Goal: Communication & Community: Answer question/provide support

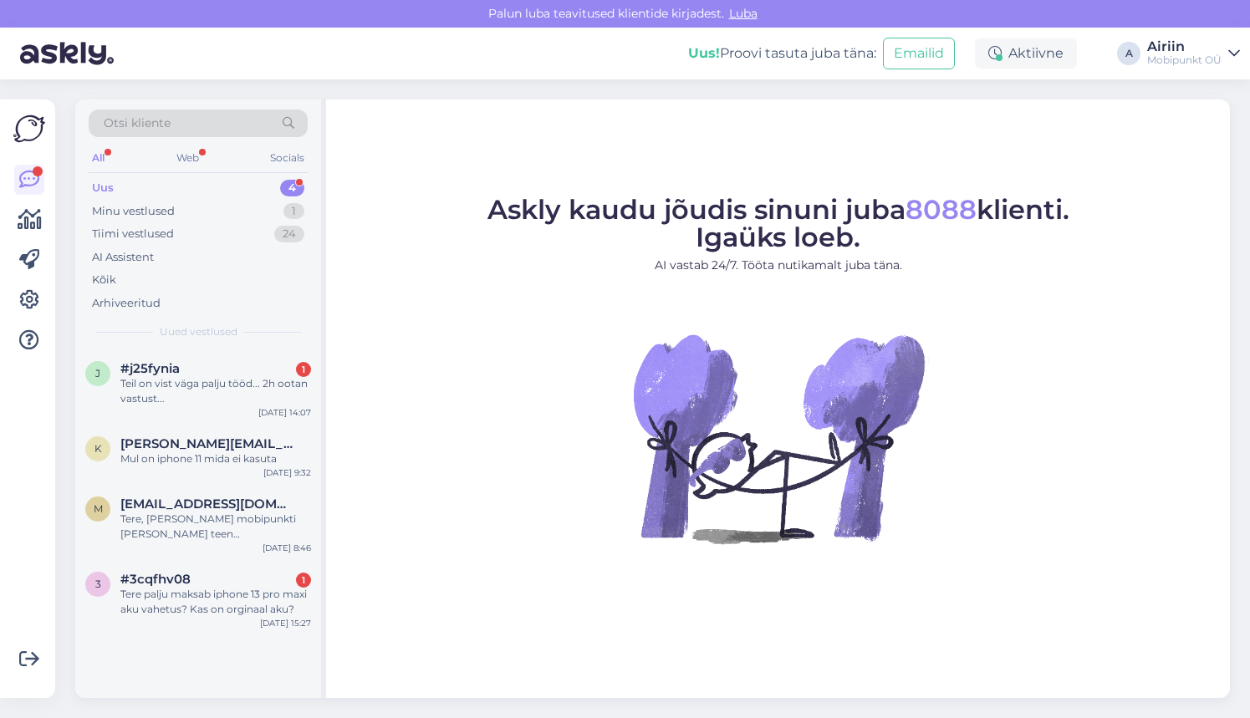
click at [173, 339] on div "Otsi kliente All Web Socials Uus 4 Minu vestlused 1 Tiimi vestlused 24 AI Assis…" at bounding box center [198, 225] width 246 height 250
click at [192, 367] on div "#j25fynia 1" at bounding box center [215, 368] width 191 height 15
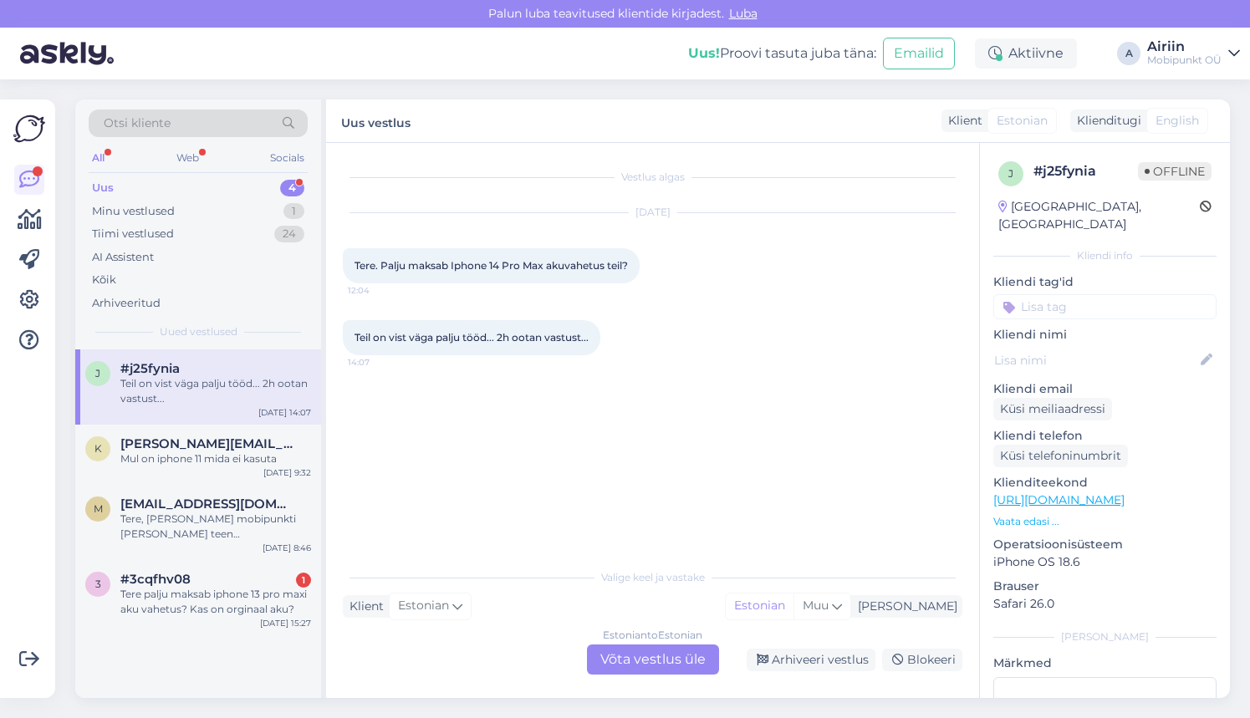
click at [668, 662] on div "Estonian to Estonian Võta vestlus üle" at bounding box center [653, 660] width 132 height 30
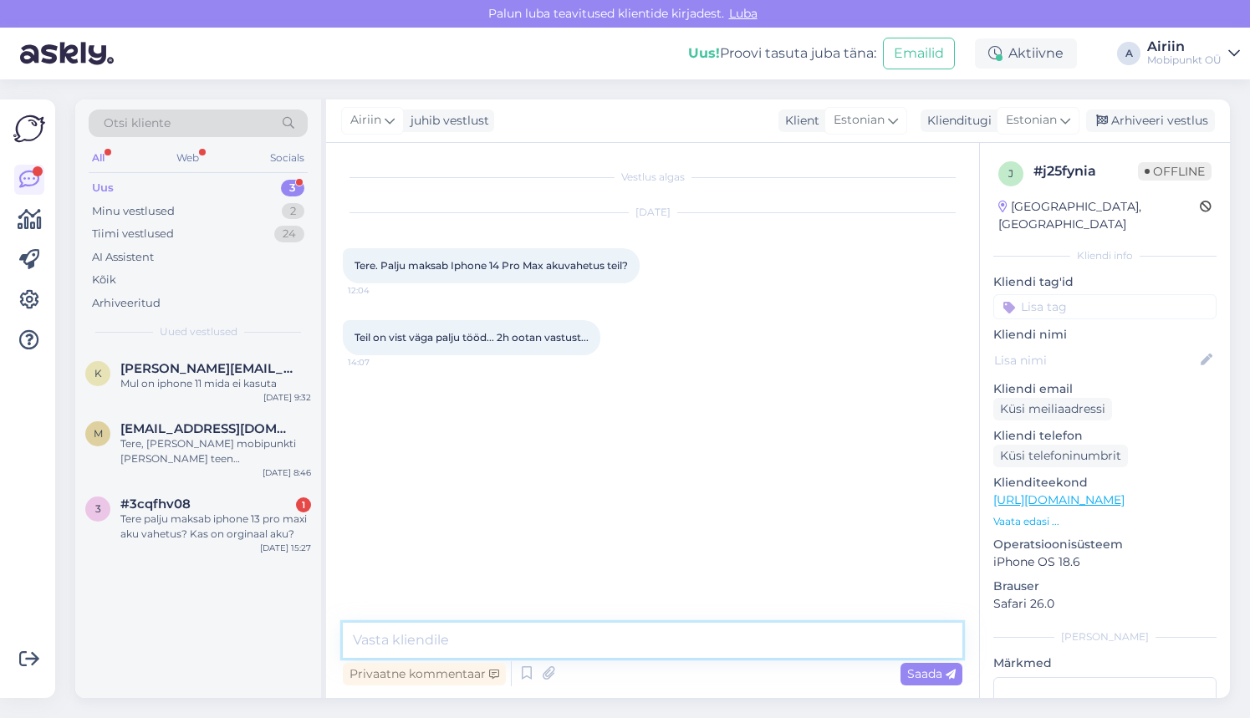
click at [606, 641] on textarea at bounding box center [653, 640] width 620 height 35
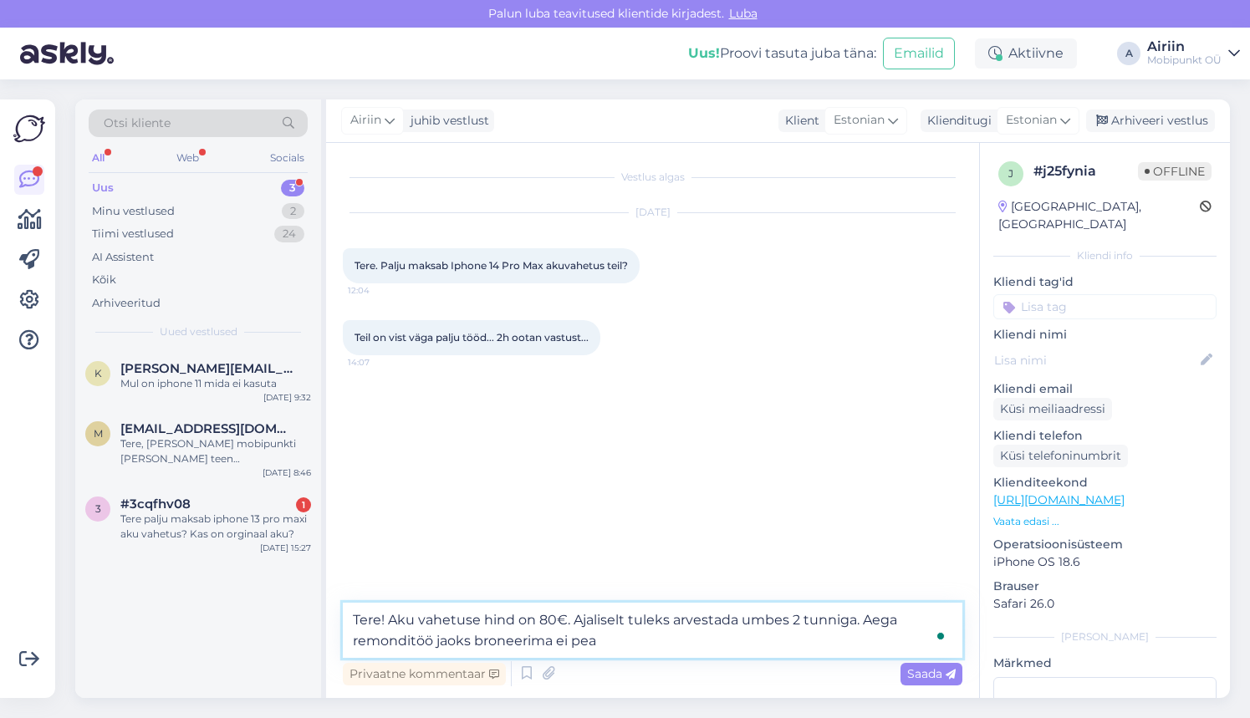
type textarea "Tere! Aku vahetuse hind on 80€. Ajaliselt tuleks arvestada umbes 2 tunniga. Aeg…"
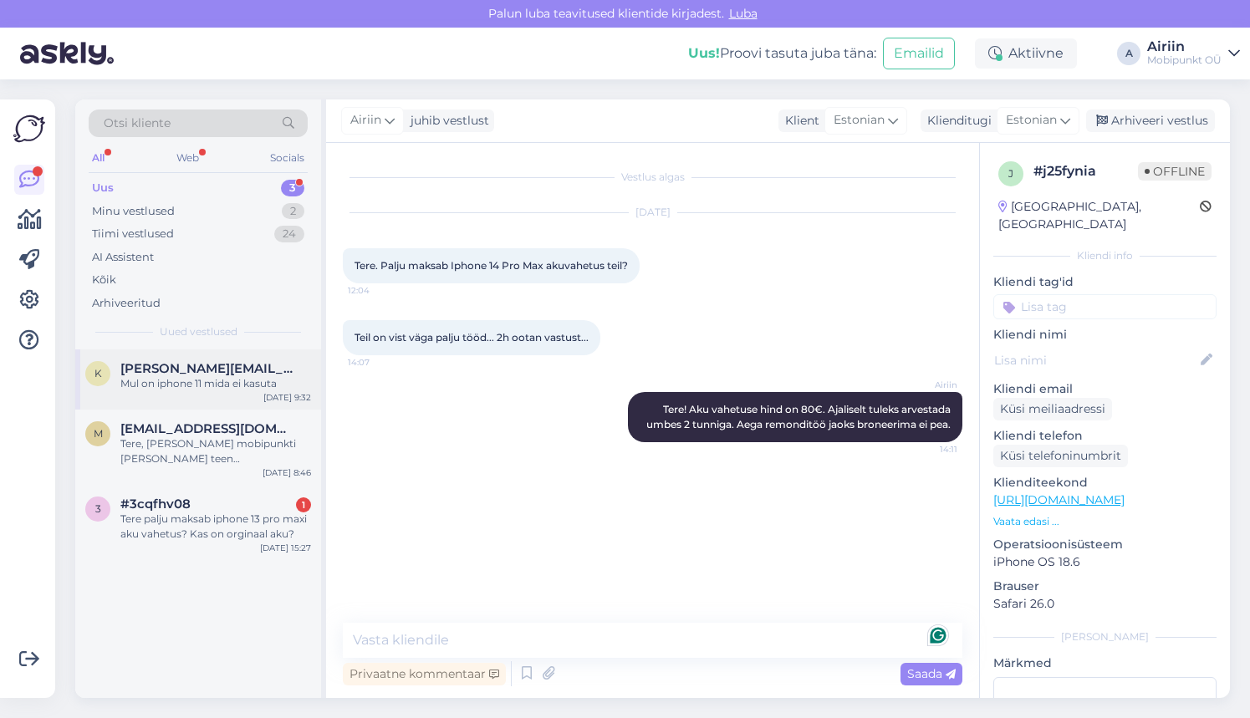
click at [214, 373] on span "[PERSON_NAME][EMAIL_ADDRESS][DOMAIN_NAME]" at bounding box center [207, 368] width 174 height 15
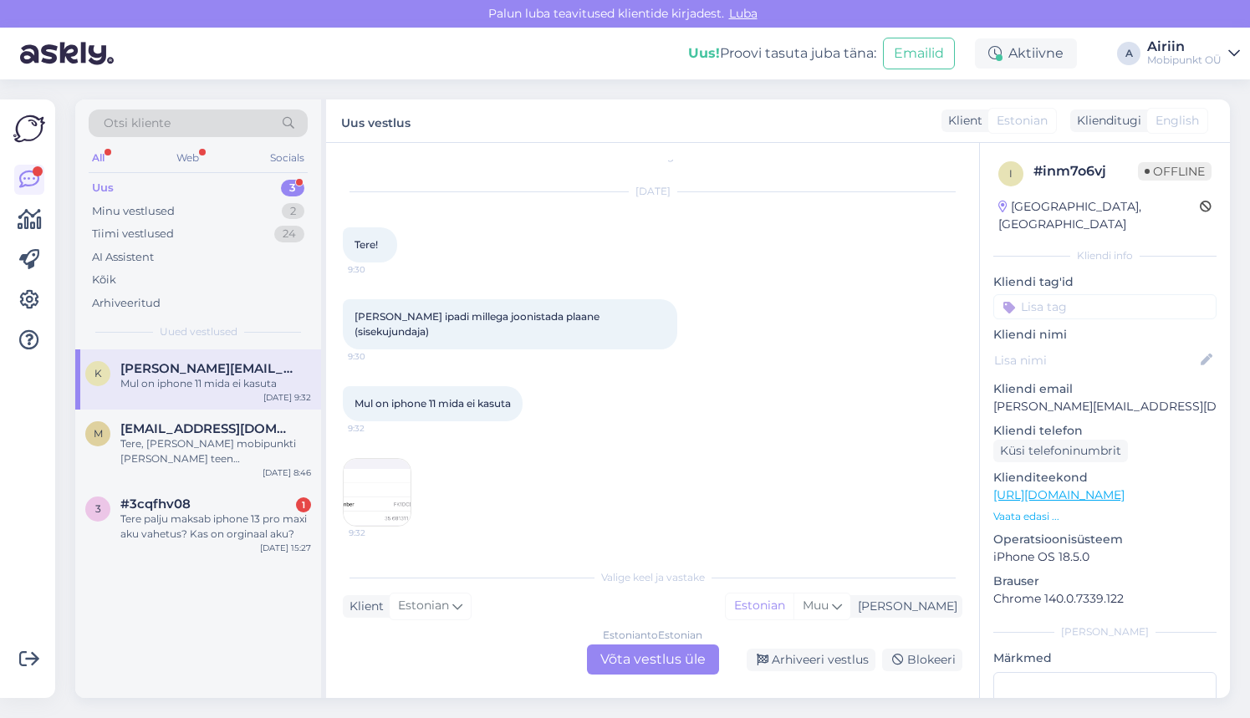
click at [391, 492] on img at bounding box center [377, 492] width 67 height 67
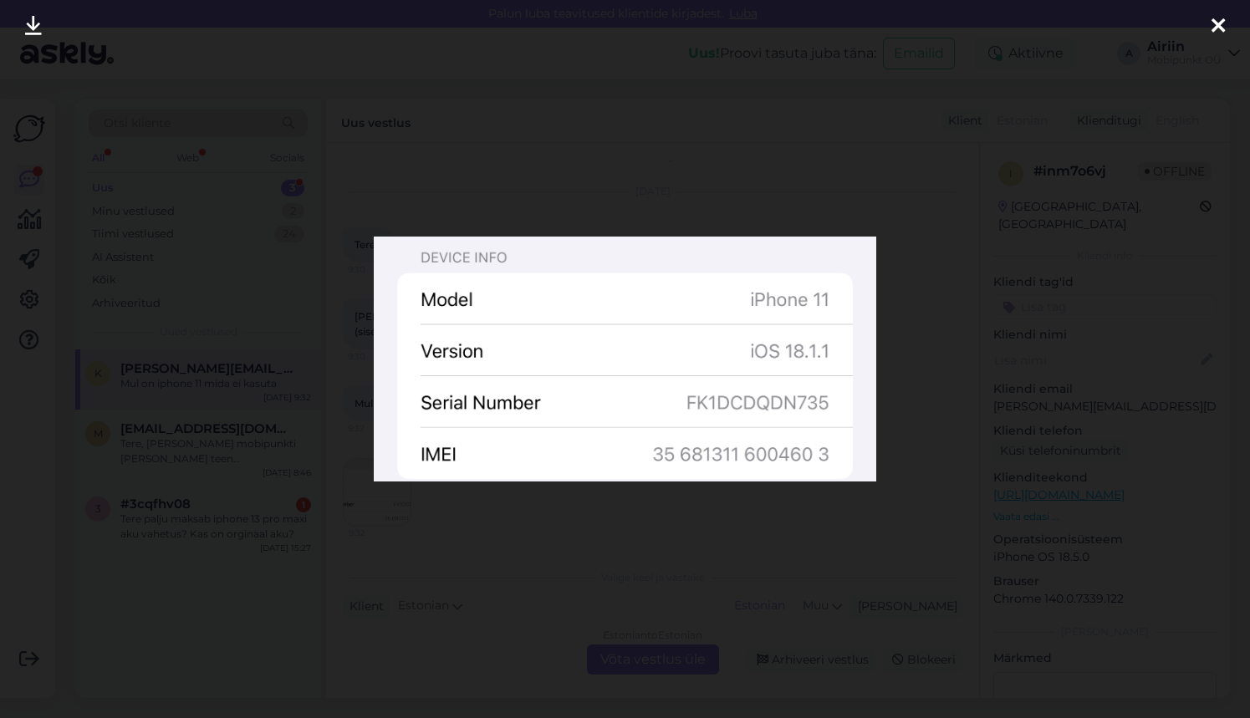
click at [984, 221] on div at bounding box center [625, 359] width 1250 height 718
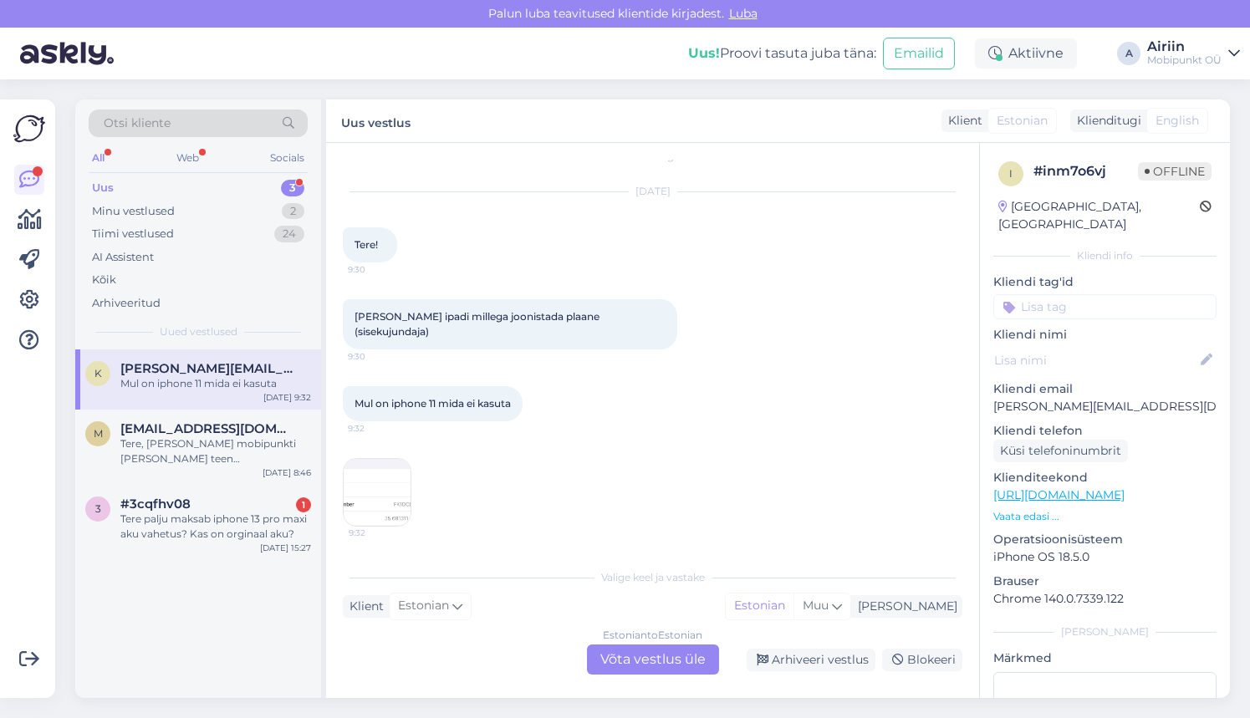
click at [636, 657] on div "Estonian to Estonian Võta vestlus üle" at bounding box center [653, 660] width 132 height 30
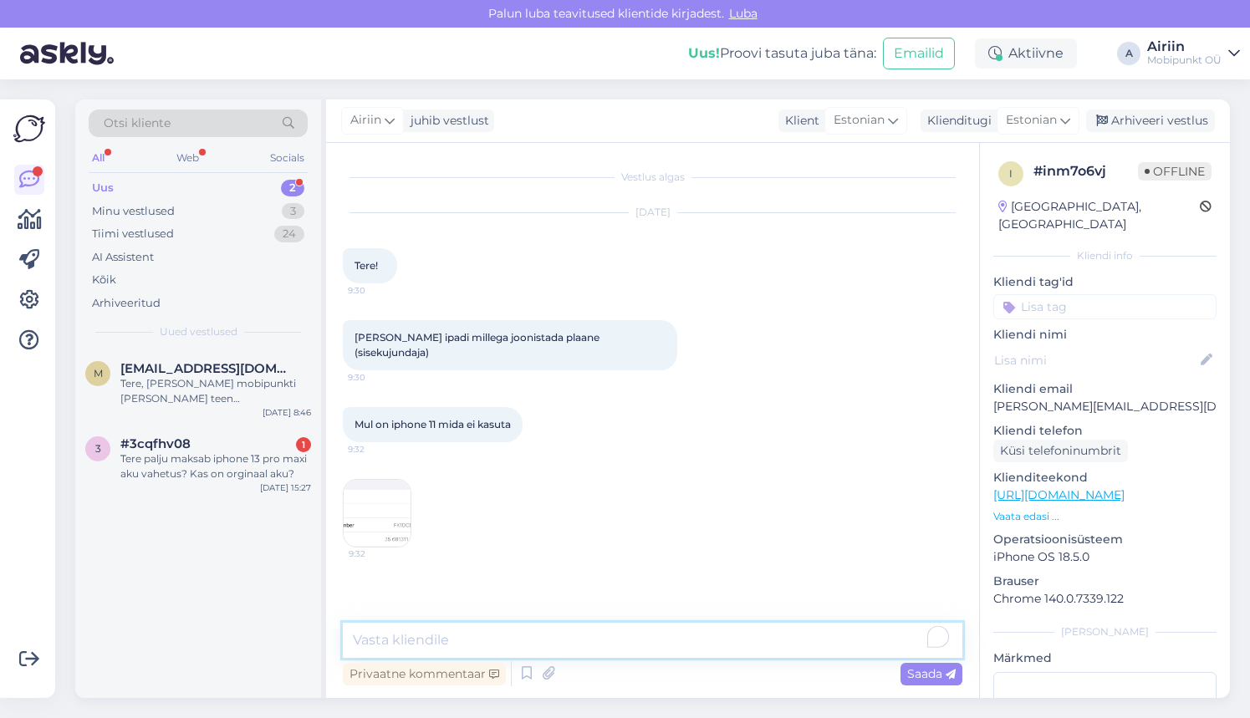
click at [626, 646] on textarea at bounding box center [653, 640] width 620 height 35
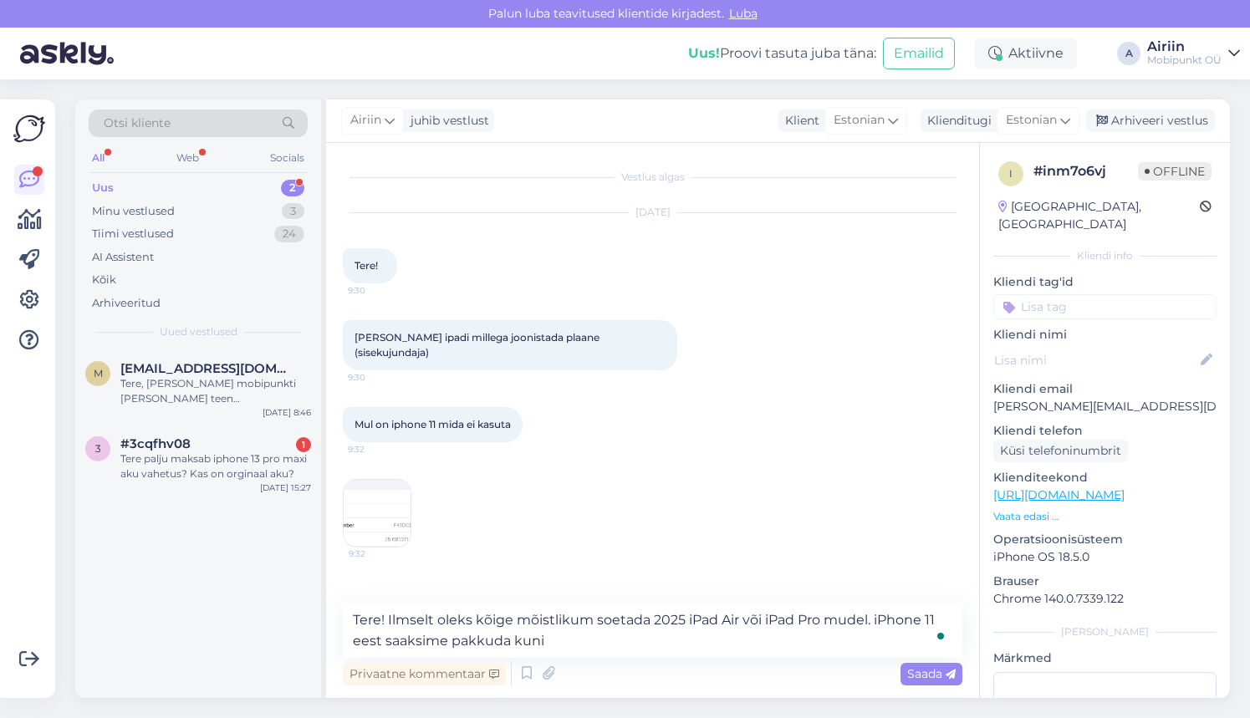
click at [402, 515] on img at bounding box center [377, 513] width 67 height 67
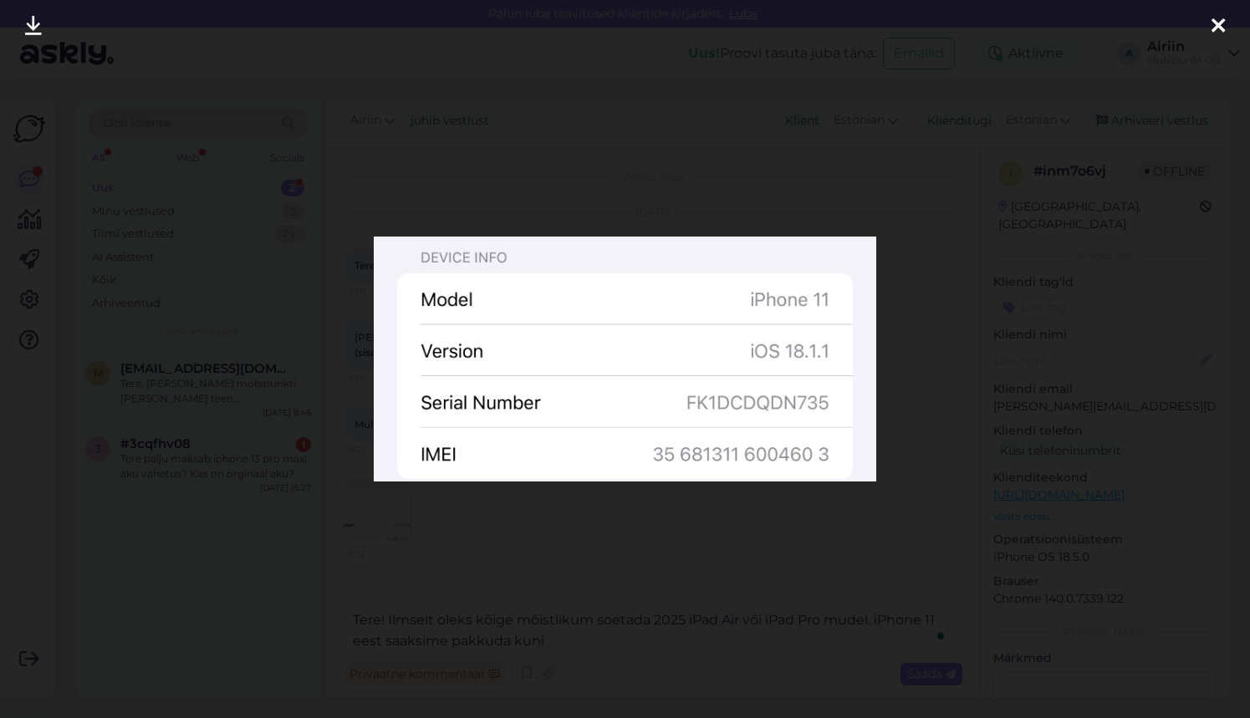
click at [433, 547] on div at bounding box center [625, 359] width 1250 height 718
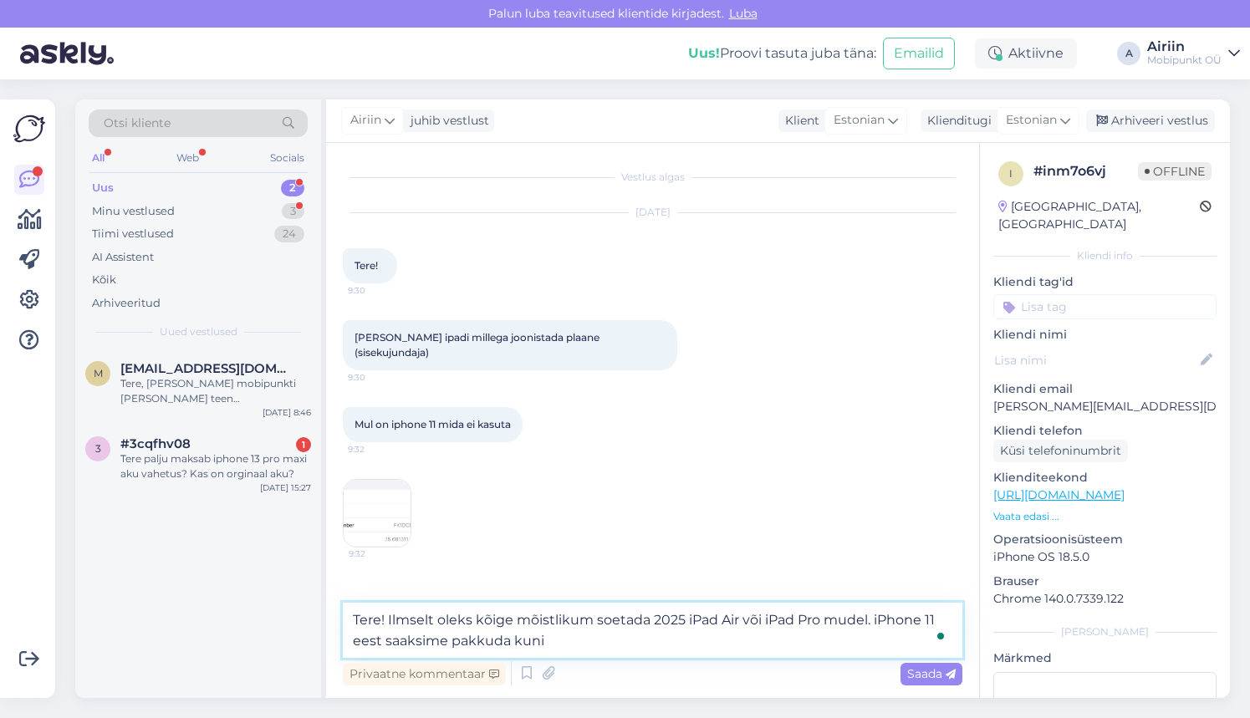
click at [569, 641] on textarea "Tere! Ilmselt oleks kõige mõistlikum soetada 2025 iPad Air või iPad Pro mudel. …" at bounding box center [653, 630] width 620 height 55
type textarea "Tere! Ilmselt oleks kõige mõistlikum soetada 2025 iPad Air või iPad Pro mudel. …"
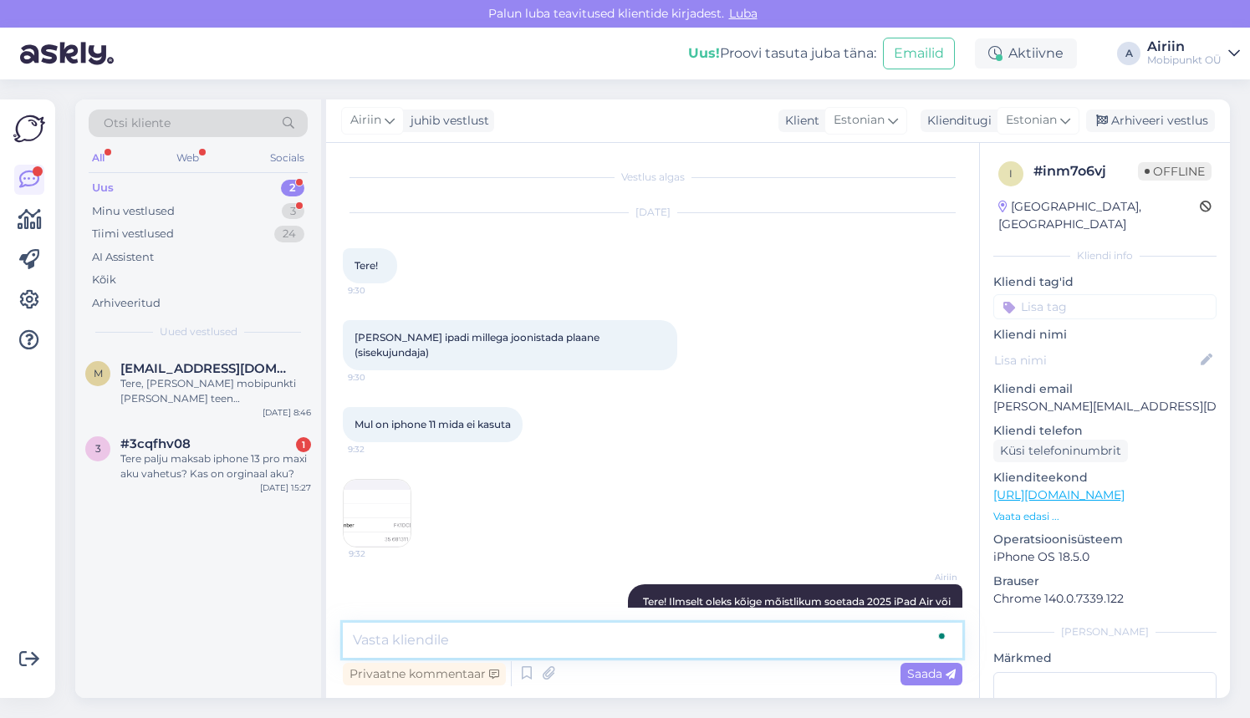
scroll to position [60, 0]
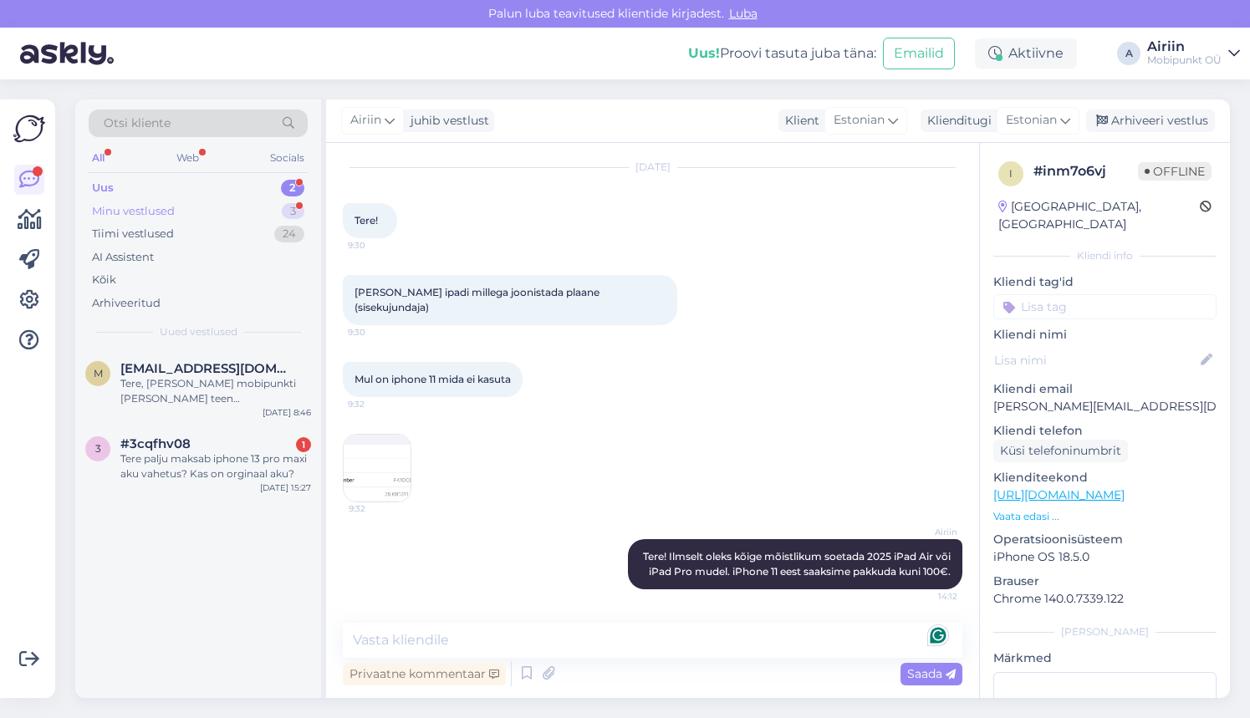
click at [218, 200] on div "Minu vestlused 3" at bounding box center [198, 211] width 219 height 23
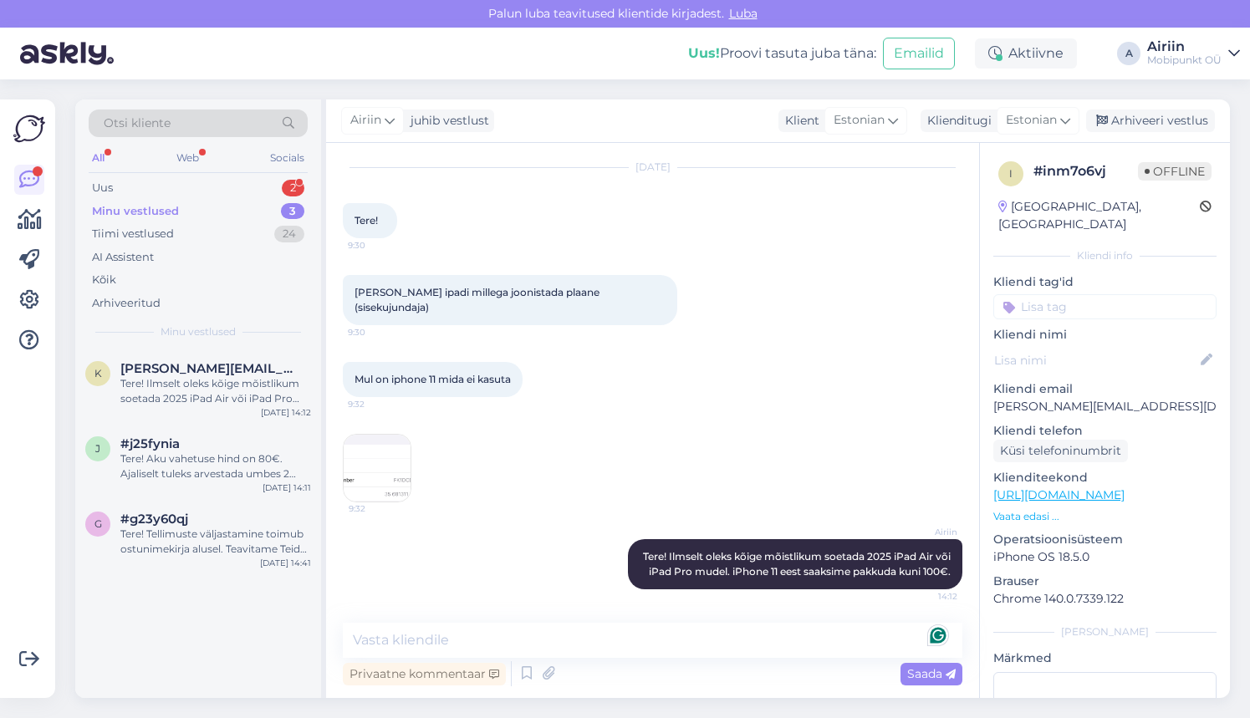
click at [226, 209] on div "Minu vestlused 3" at bounding box center [198, 211] width 219 height 23
click at [238, 233] on div "Tiimi vestlused 24" at bounding box center [198, 233] width 219 height 23
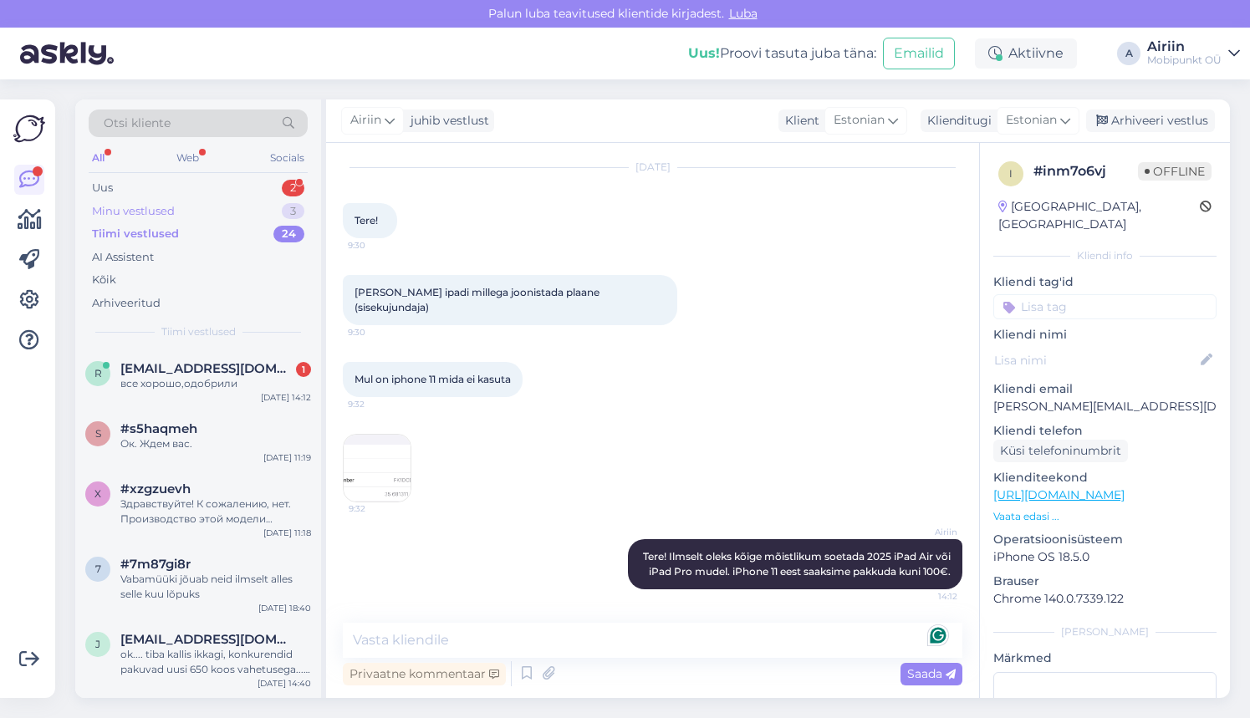
click at [222, 203] on div "Minu vestlused 3" at bounding box center [198, 211] width 219 height 23
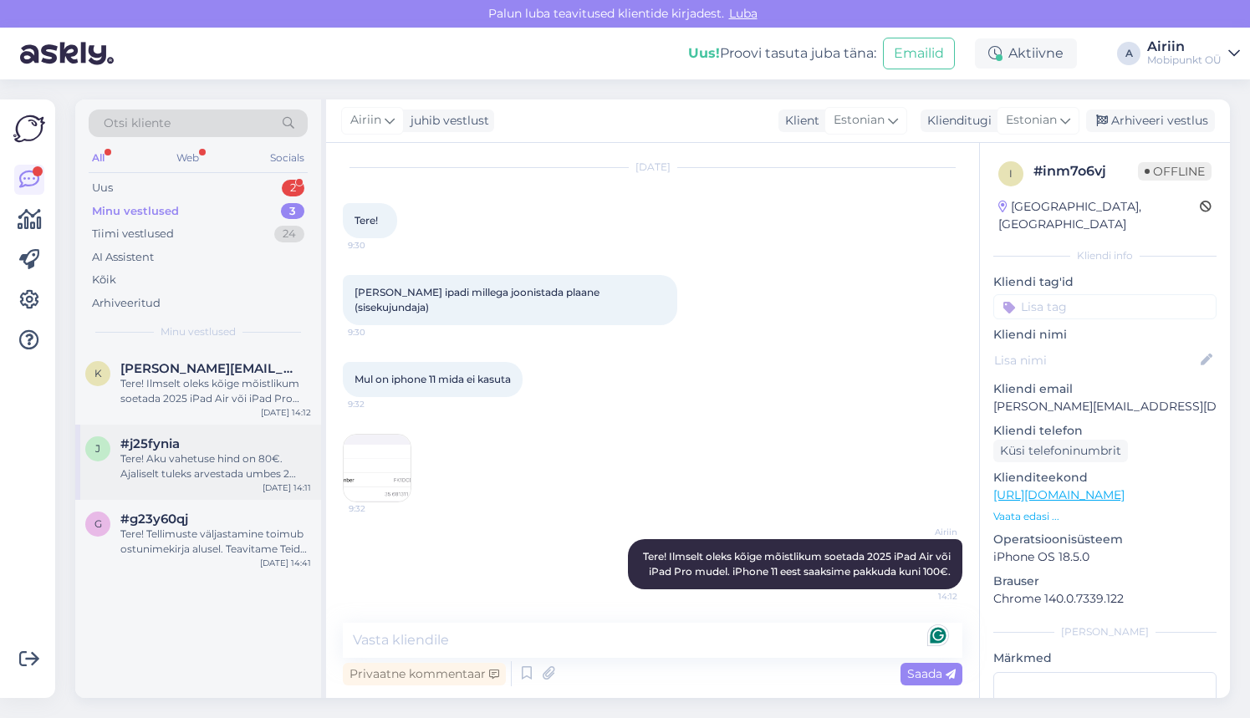
click at [218, 467] on div "Tere! Aku vahetuse hind on 80€. Ajaliselt tuleks arvestada umbes 2 tunniga. Aeg…" at bounding box center [215, 467] width 191 height 30
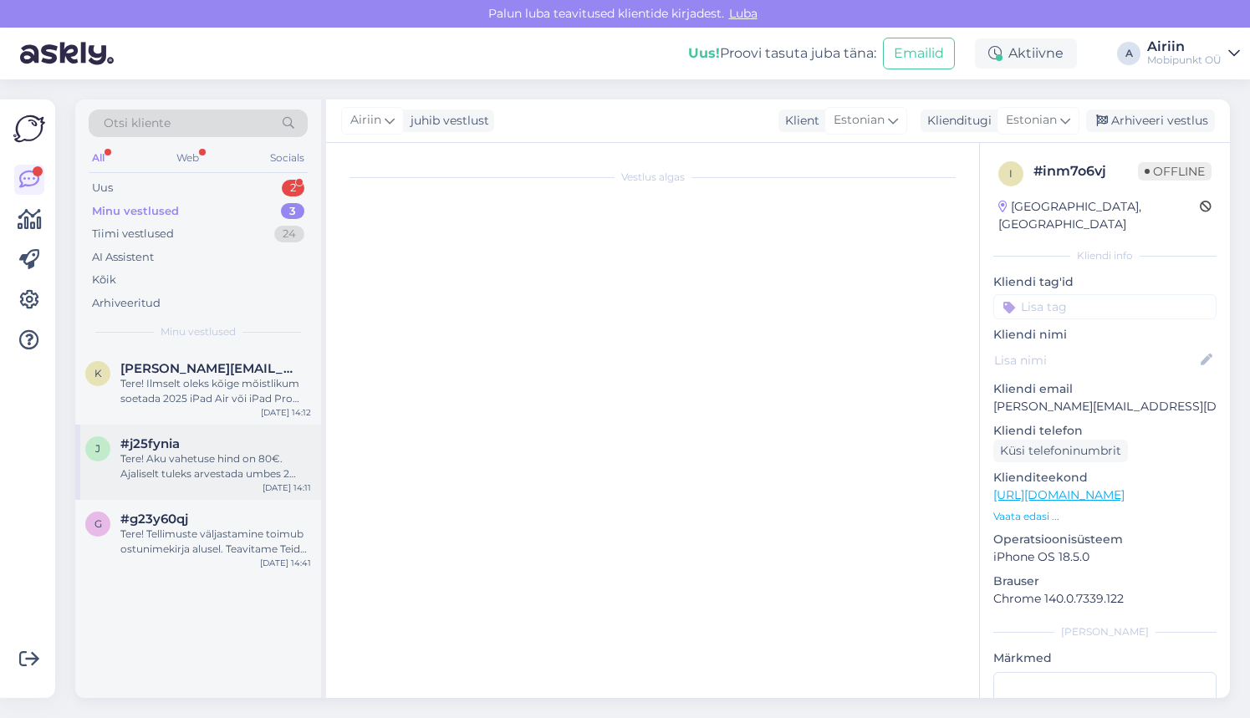
scroll to position [0, 0]
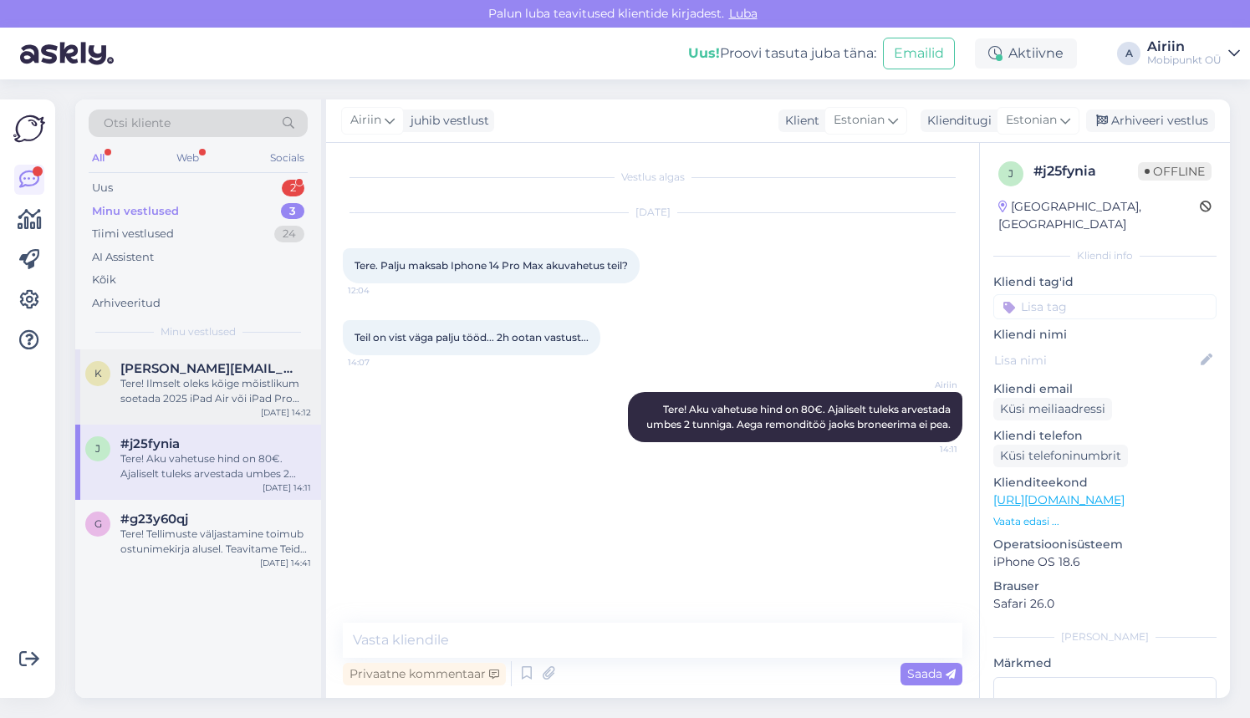
click at [243, 365] on span "[PERSON_NAME][EMAIL_ADDRESS][DOMAIN_NAME]" at bounding box center [207, 368] width 174 height 15
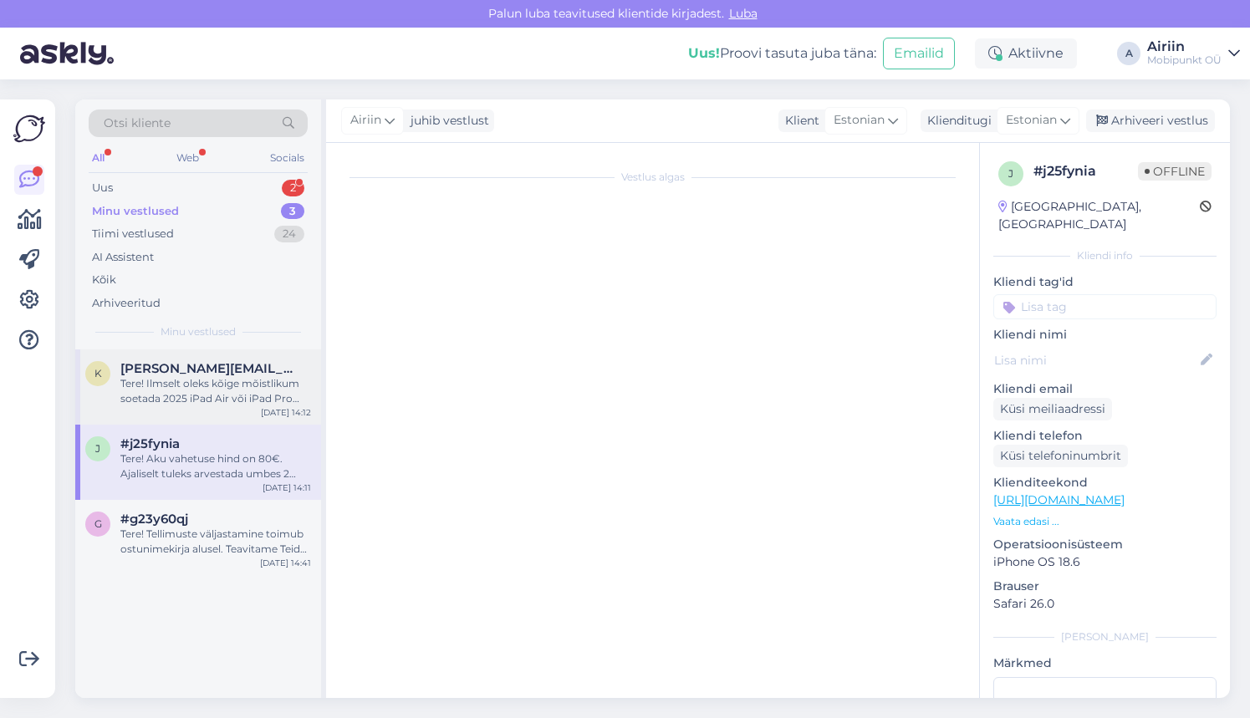
scroll to position [60, 0]
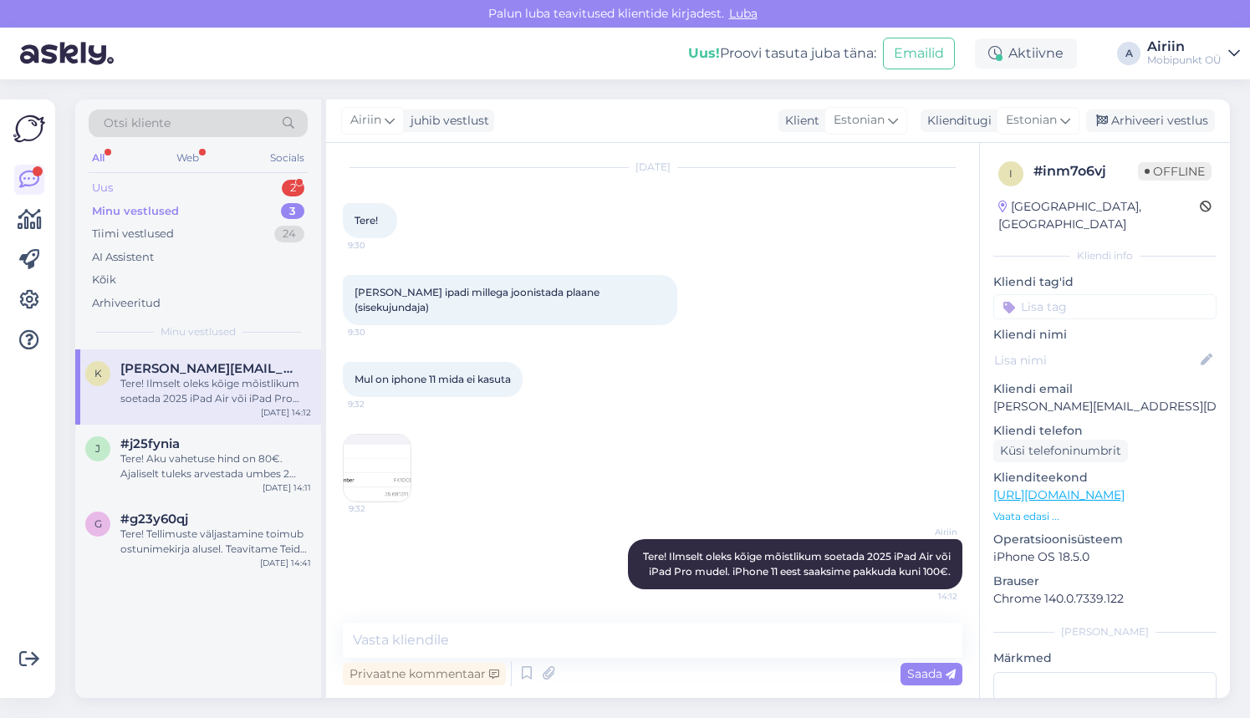
click at [225, 190] on div "Uus 2" at bounding box center [198, 187] width 219 height 23
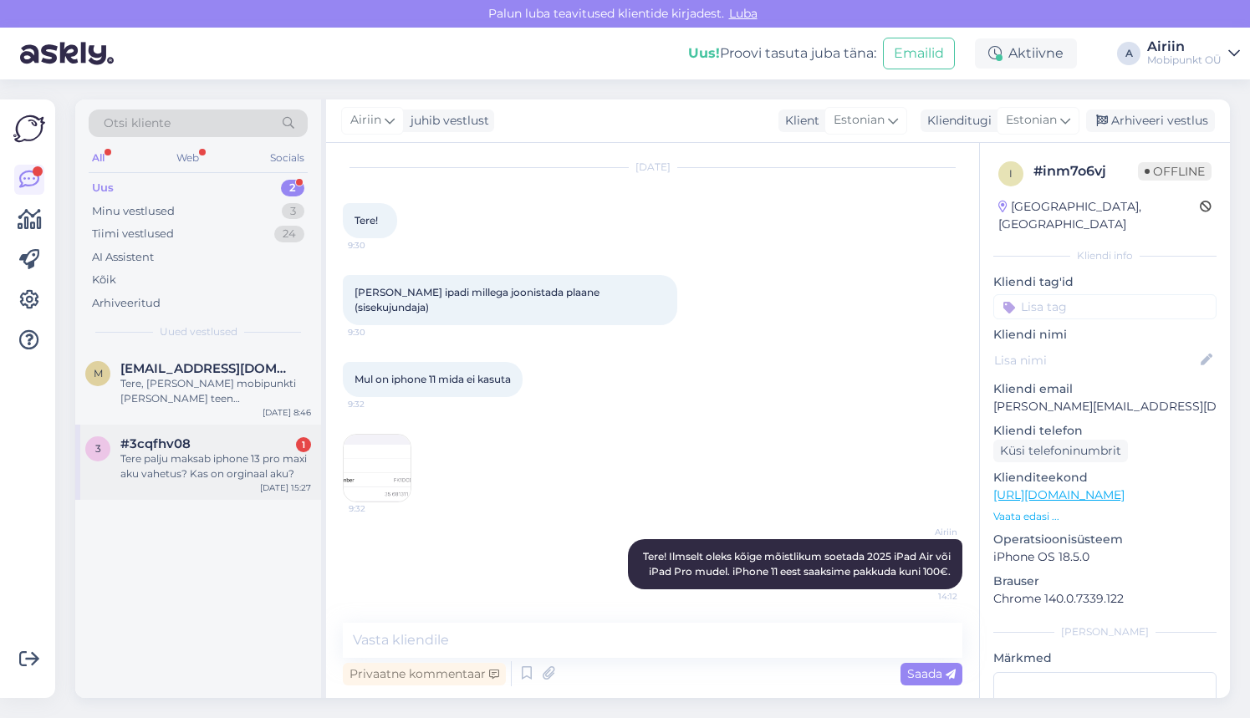
click at [223, 437] on div "#3cqfhv08 1" at bounding box center [215, 444] width 191 height 15
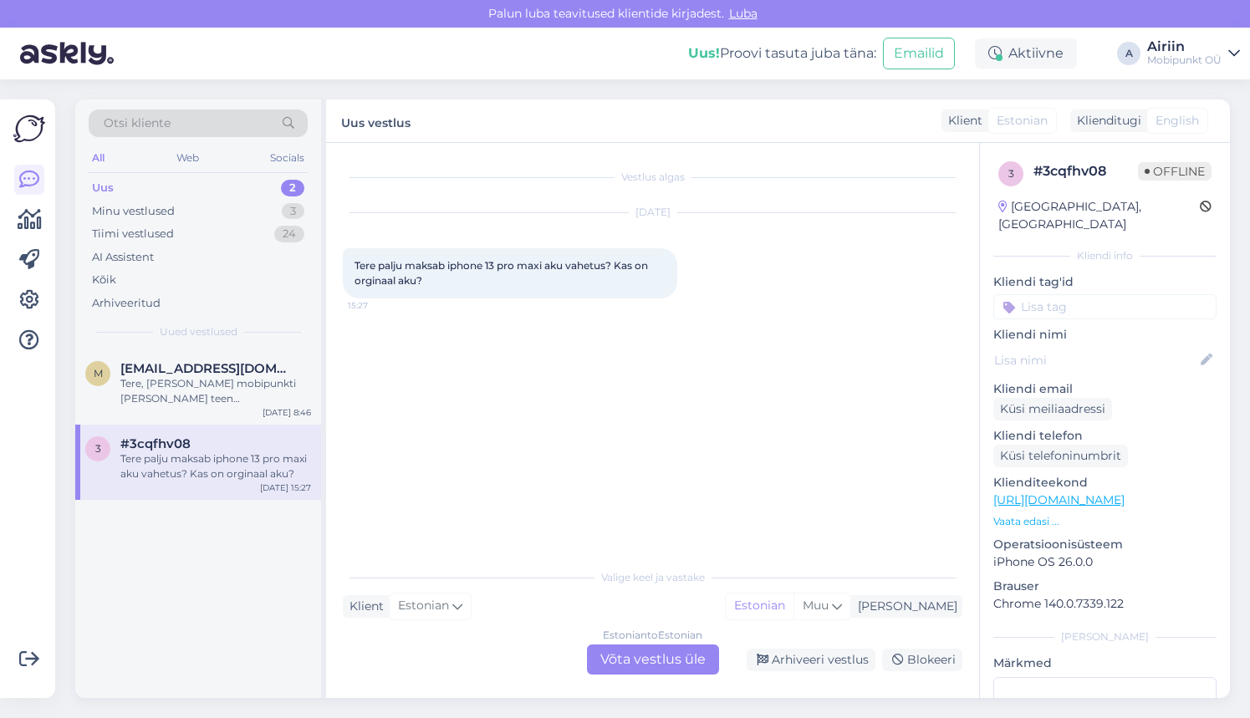
click at [652, 652] on div "Estonian to Estonian Võta vestlus üle" at bounding box center [653, 660] width 132 height 30
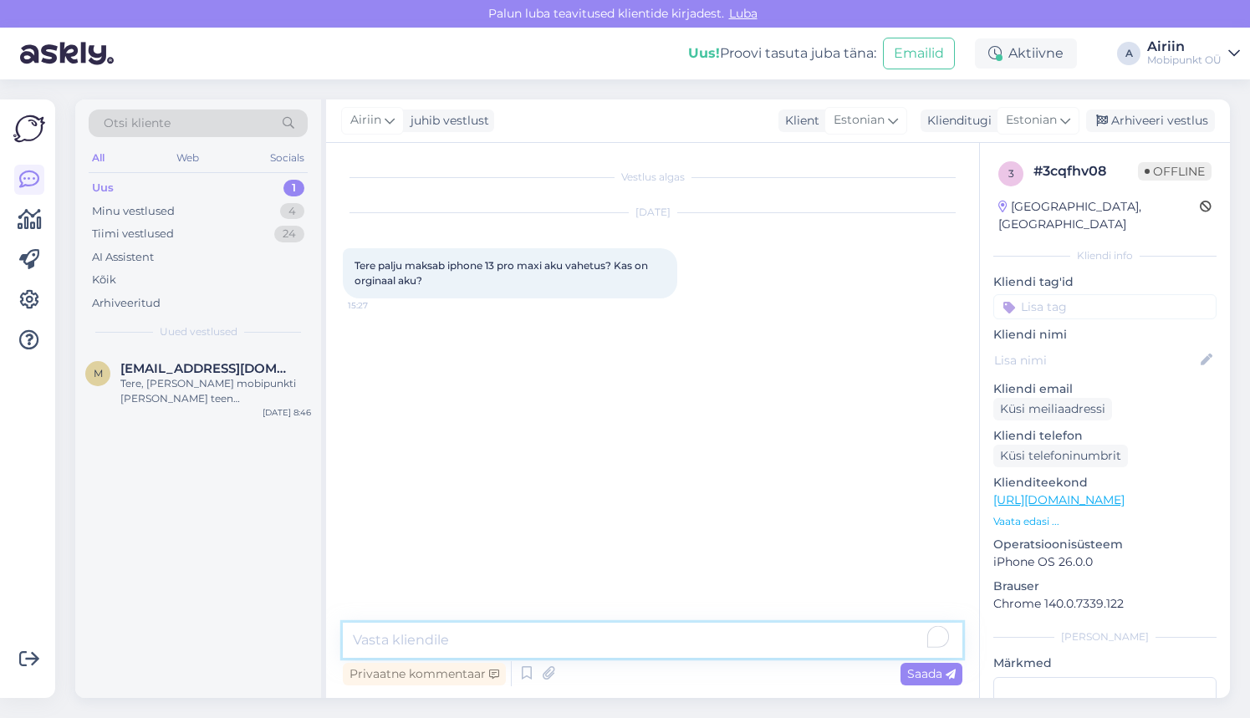
click at [630, 642] on textarea at bounding box center [653, 640] width 620 height 35
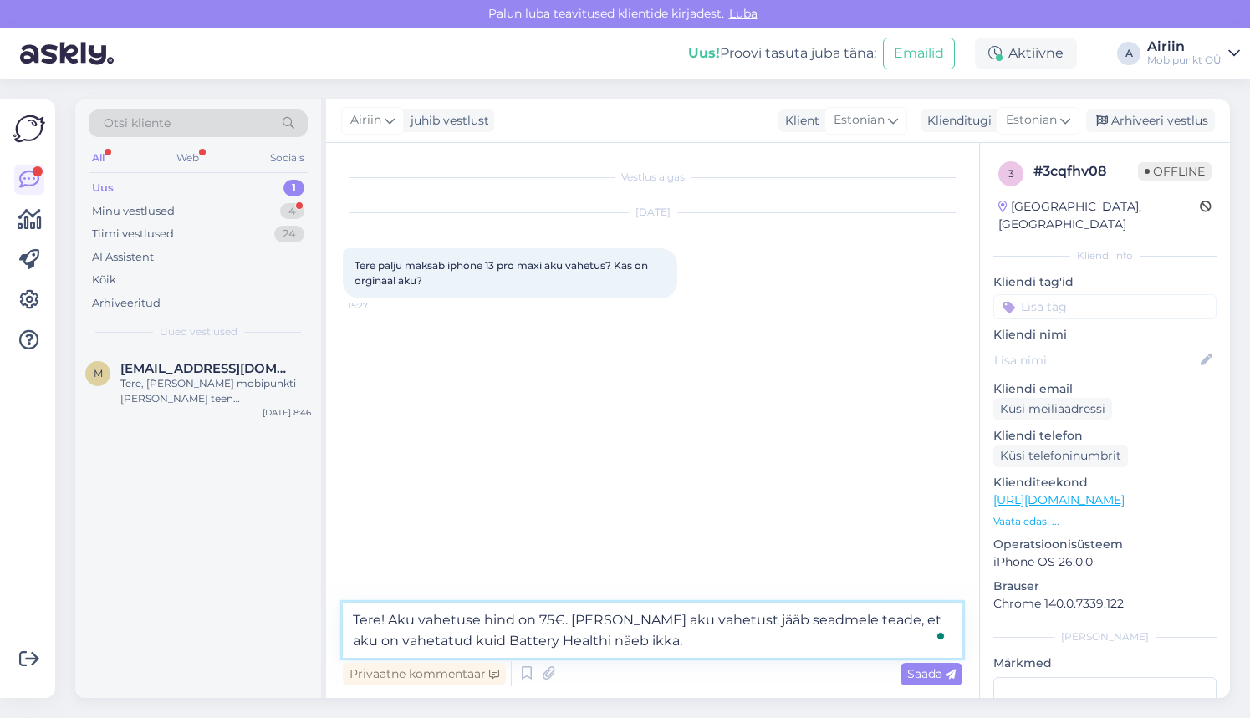
type textarea "Tere! Aku vahetuse hind on 75€. [PERSON_NAME] aku vahetust jääb seadmele teade,…"
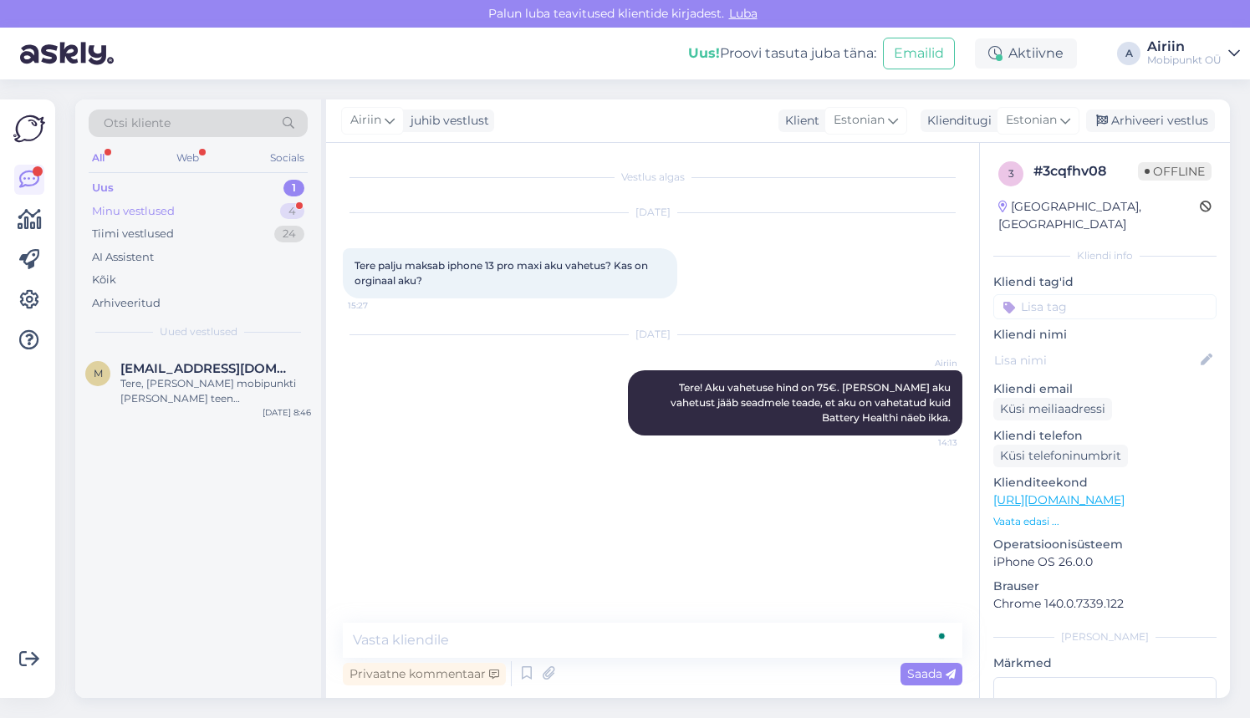
click at [248, 212] on div "Minu vestlused 4" at bounding box center [198, 211] width 219 height 23
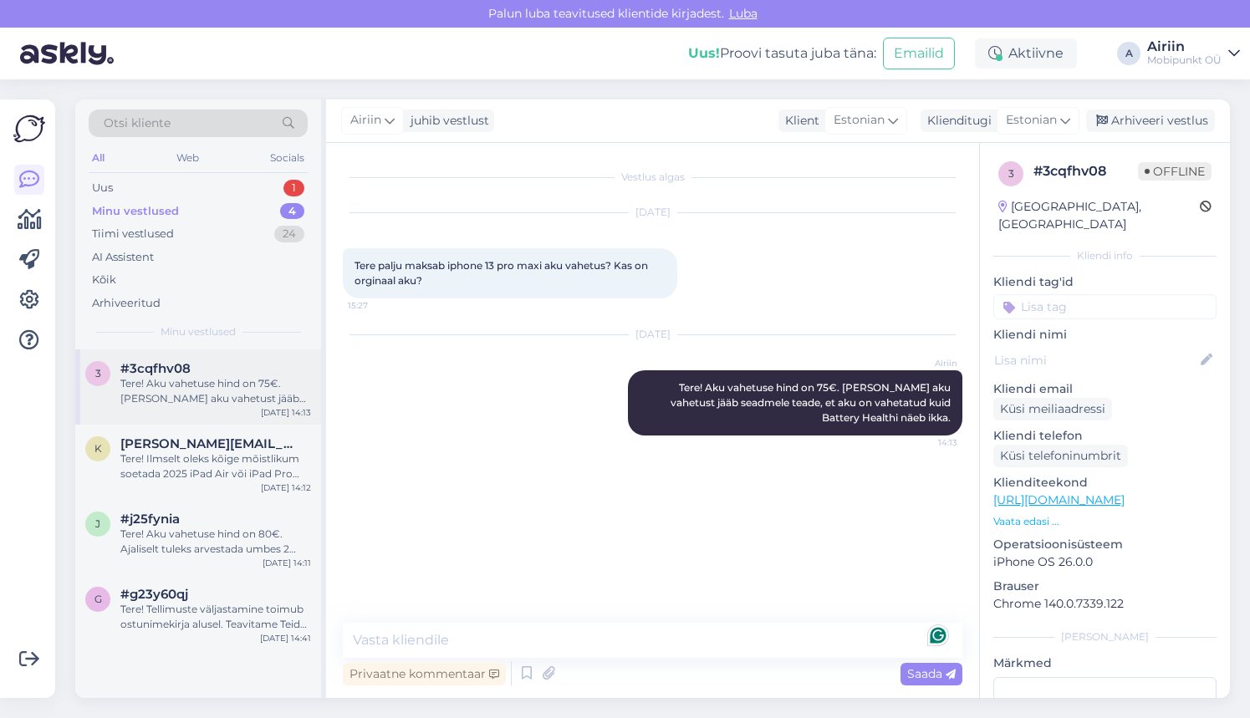
click at [248, 363] on div "#3cqfhv08" at bounding box center [215, 368] width 191 height 15
click at [248, 485] on div "K [PERSON_NAME][EMAIL_ADDRESS][DOMAIN_NAME] Tere! Ilmselt oleks kõige mõistliku…" at bounding box center [198, 462] width 246 height 75
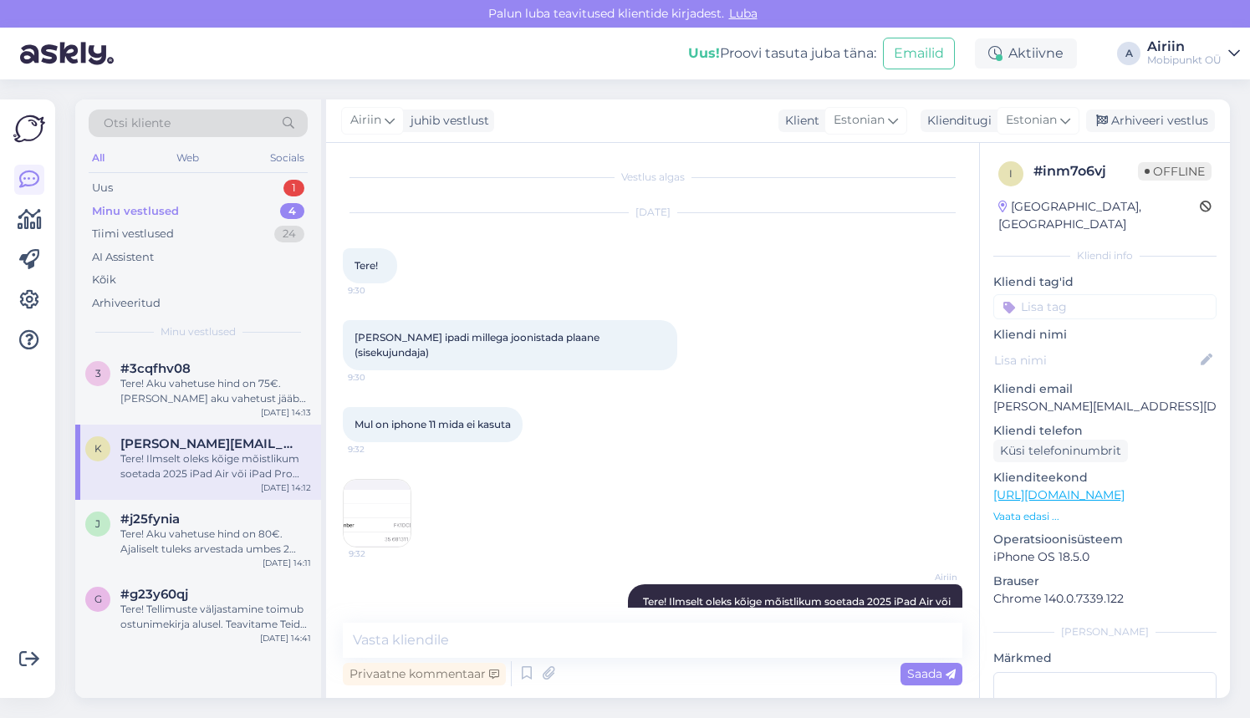
scroll to position [60, 0]
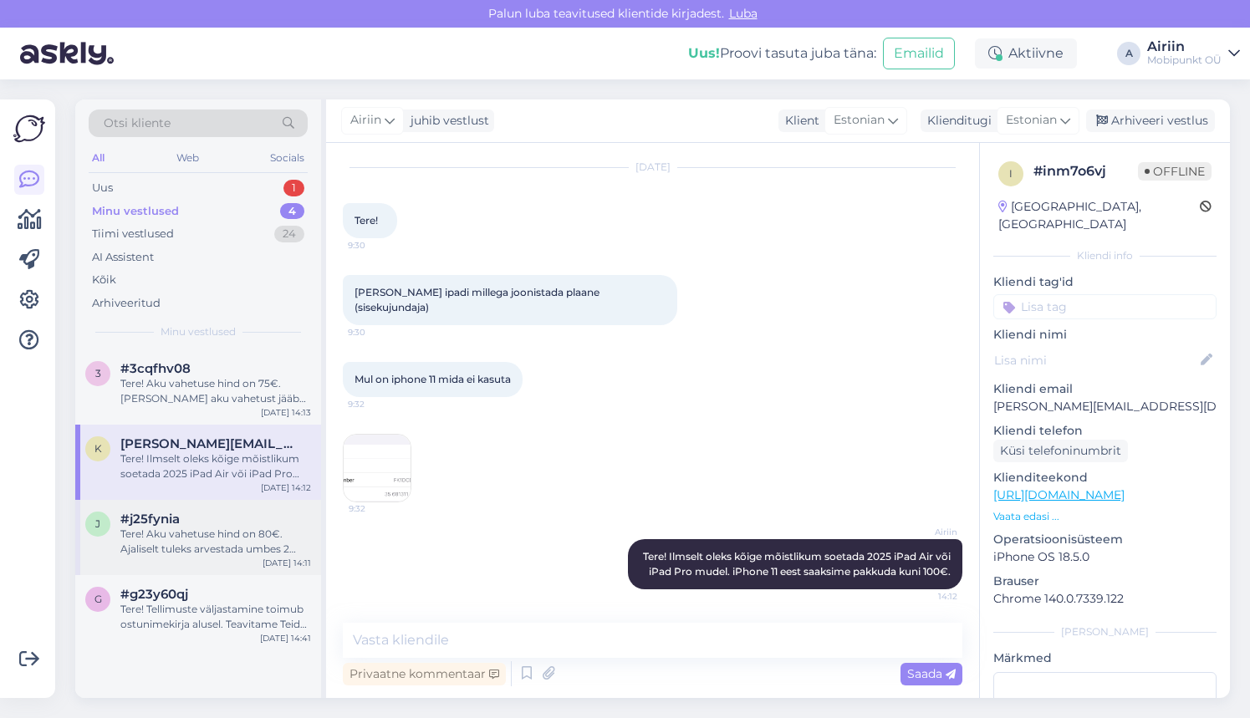
click at [248, 530] on div "Tere! Aku vahetuse hind on 80€. Ajaliselt tuleks arvestada umbes 2 tunniga. Aeg…" at bounding box center [215, 542] width 191 height 30
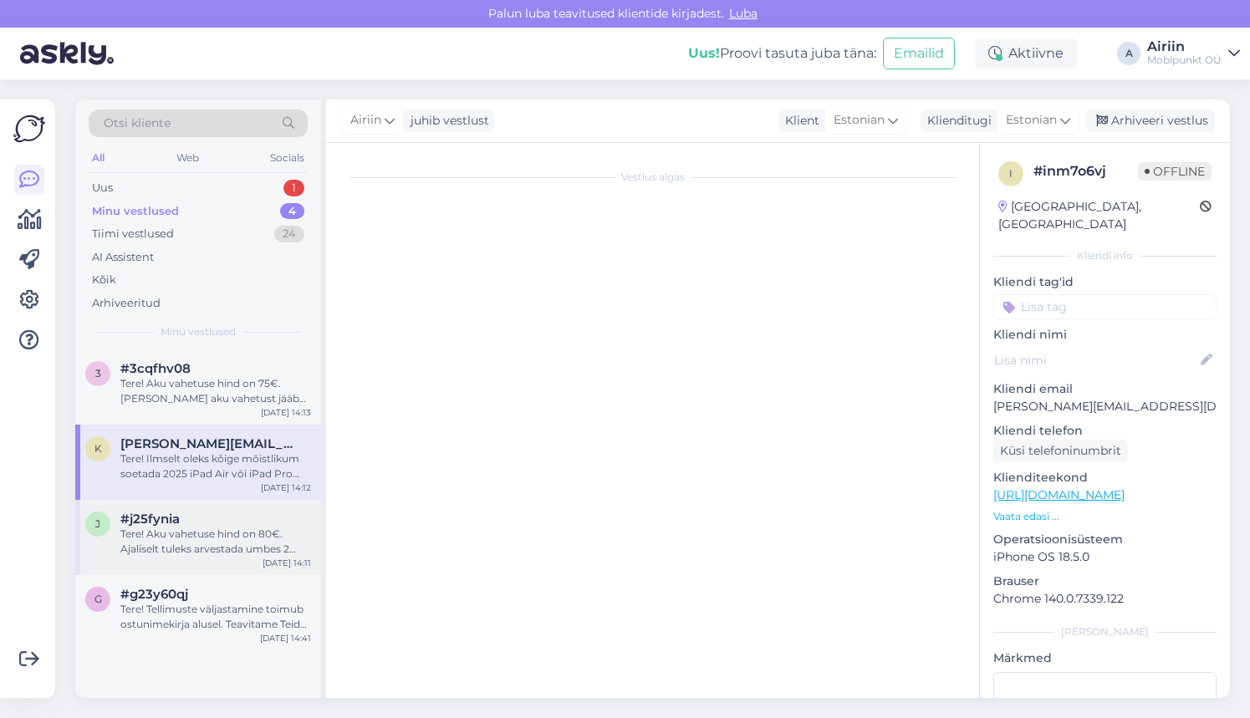
scroll to position [0, 0]
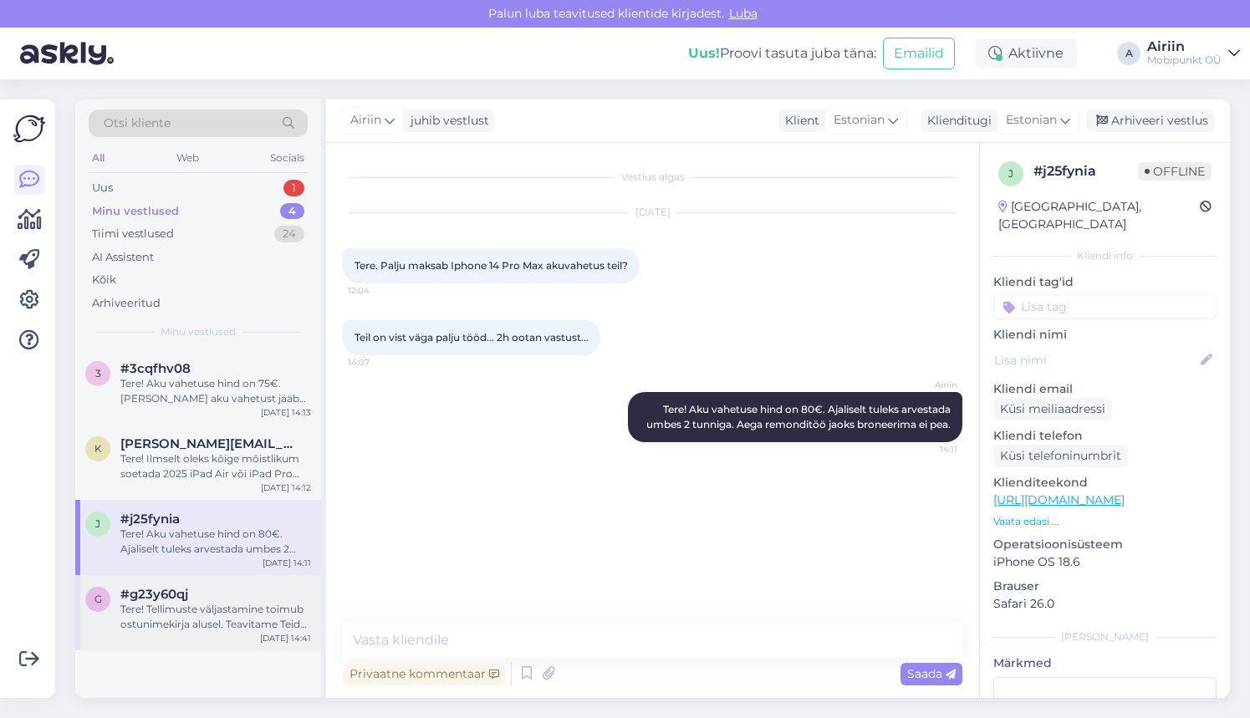
click at [248, 612] on div "Tere! Tellimuste väljastamine toimub ostunimekirja alusel. Teavitame Teid esime…" at bounding box center [215, 617] width 191 height 30
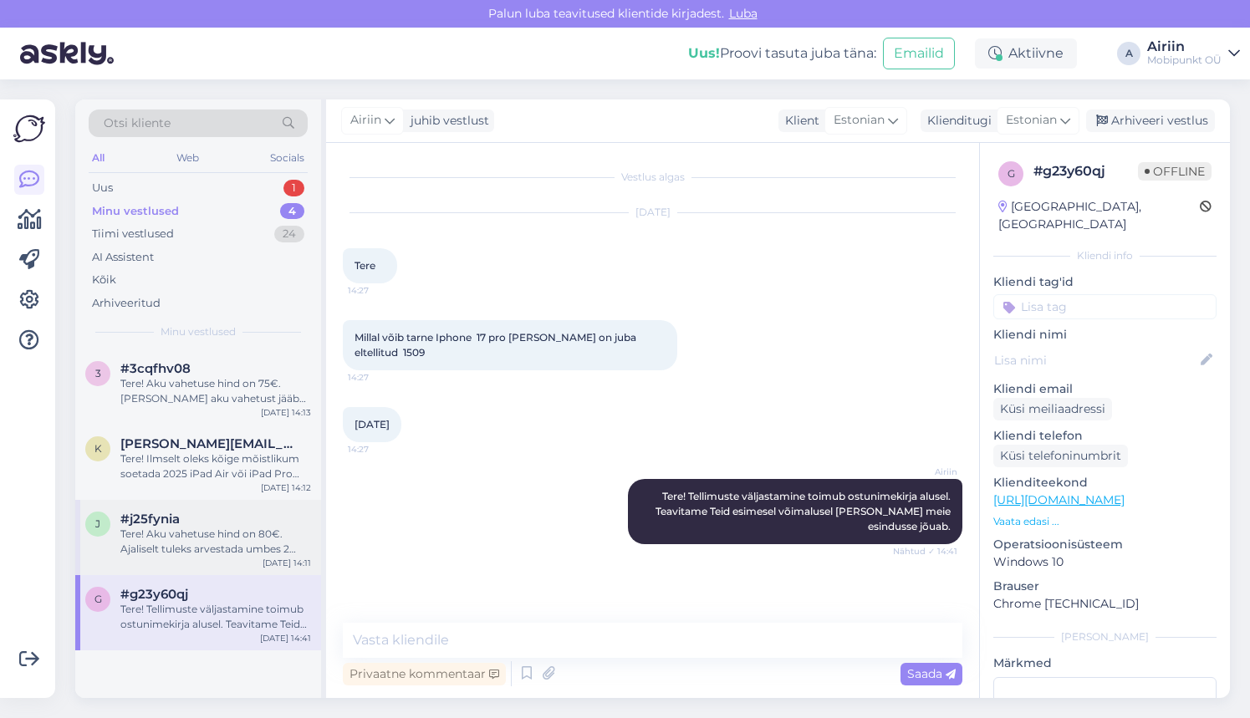
click at [242, 517] on div "#j25fynia" at bounding box center [215, 519] width 191 height 15
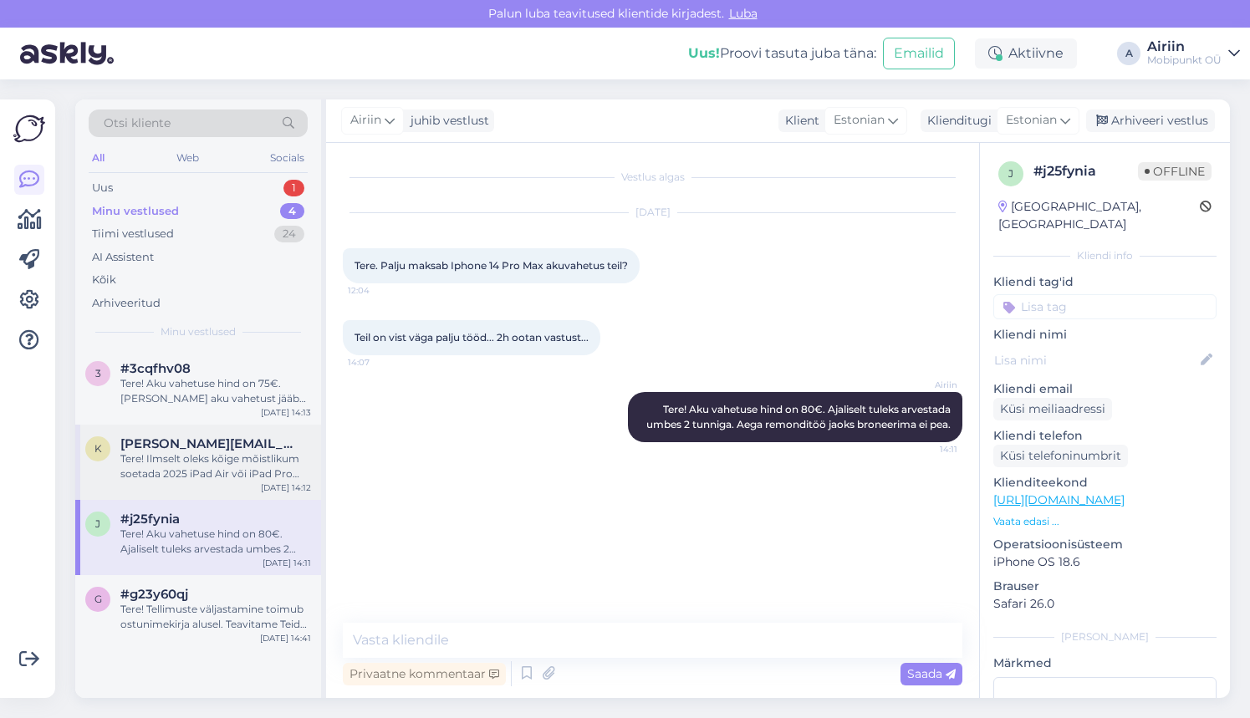
click at [239, 465] on div "Tere! Ilmselt oleks kõige mõistlikum soetada 2025 iPad Air või iPad Pro mudel. …" at bounding box center [215, 467] width 191 height 30
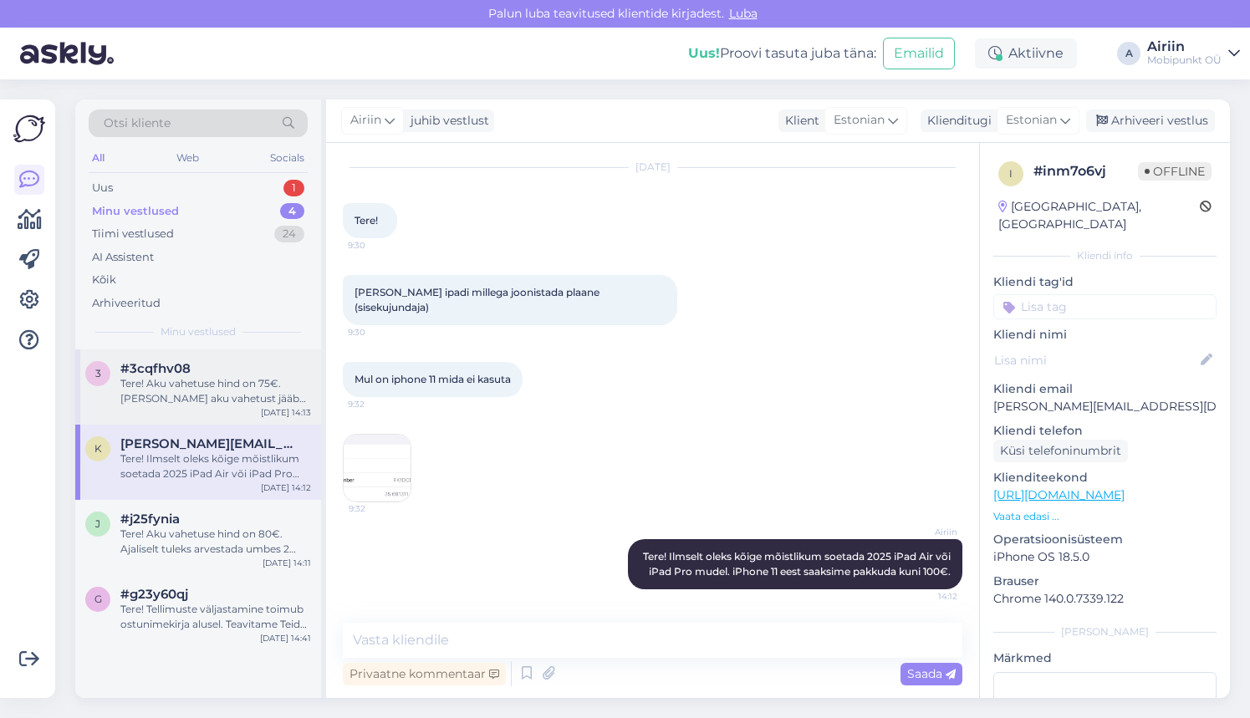
click at [239, 365] on div "#3cqfhv08" at bounding box center [215, 368] width 191 height 15
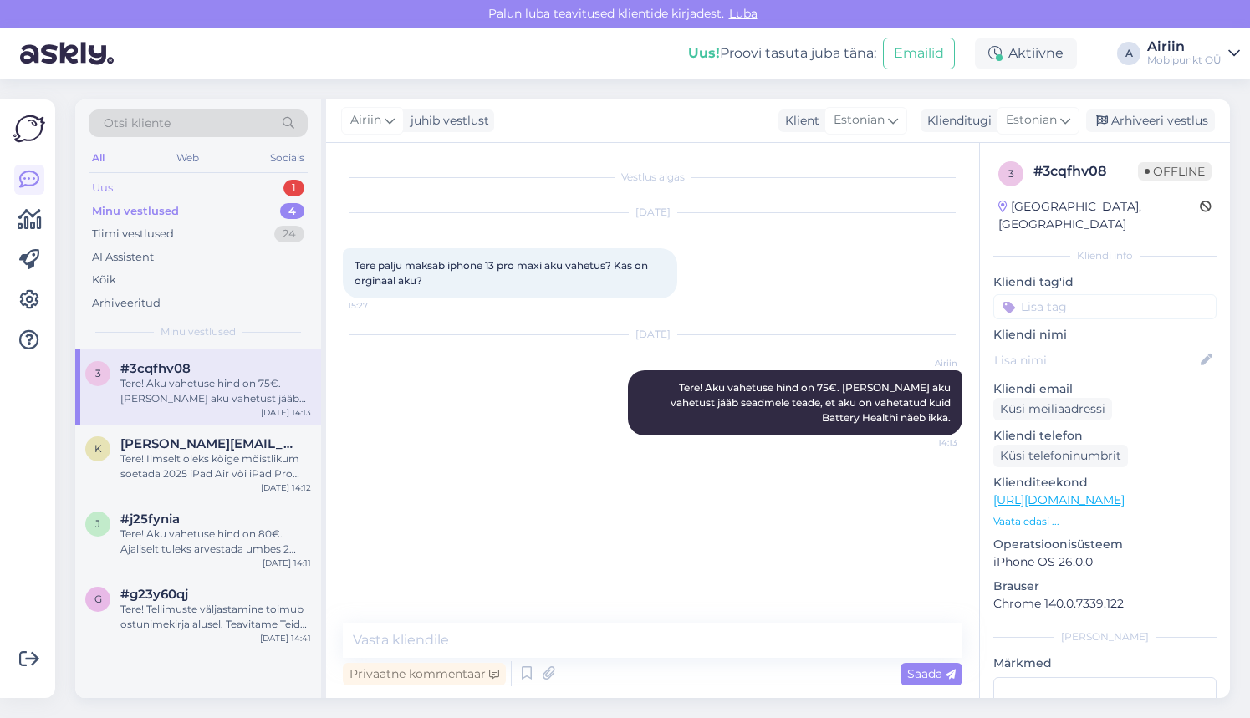
click at [225, 192] on div "Uus 1" at bounding box center [198, 187] width 219 height 23
